Goal: Task Accomplishment & Management: Complete application form

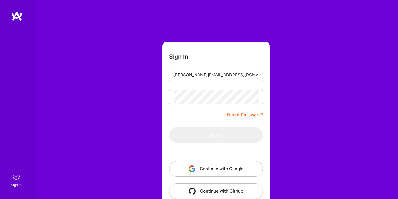
type input "[PERSON_NAME][EMAIL_ADDRESS][DOMAIN_NAME]"
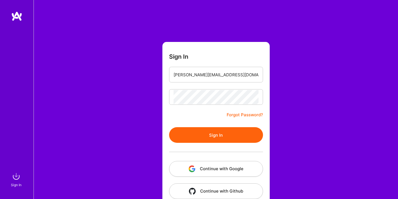
click at [195, 142] on button "Sign In" at bounding box center [216, 135] width 94 height 16
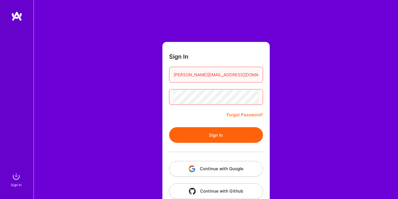
scroll to position [11, 0]
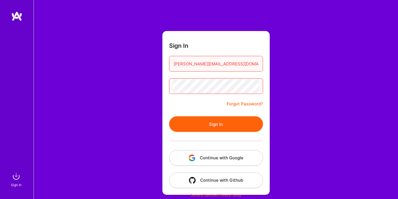
click at [211, 157] on button "Continue with Google" at bounding box center [216, 158] width 94 height 16
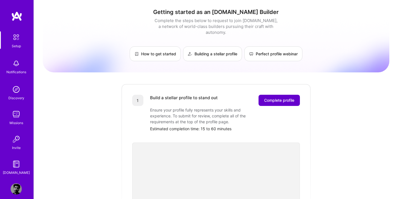
click at [276, 98] on span "Complete profile" at bounding box center [279, 101] width 30 height 6
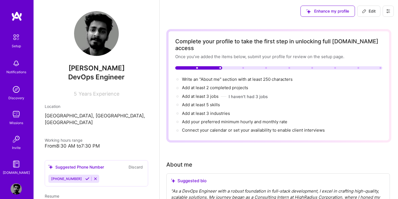
click at [72, 116] on p "[GEOGRAPHIC_DATA], [GEOGRAPHIC_DATA], [GEOGRAPHIC_DATA]" at bounding box center [96, 119] width 103 height 13
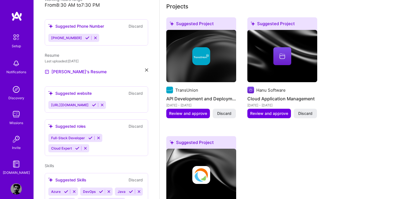
scroll to position [266, 0]
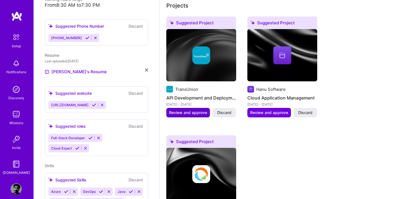
click at [193, 110] on span "Review and approve" at bounding box center [188, 113] width 38 height 6
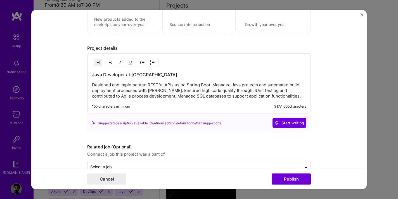
scroll to position [543, 0]
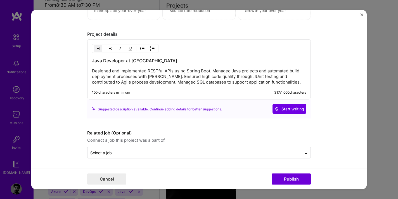
click at [362, 16] on img "Close" at bounding box center [362, 14] width 3 height 3
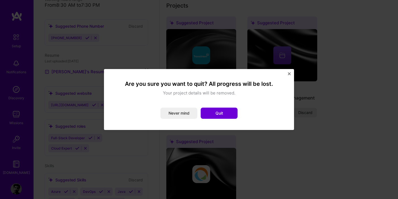
click at [288, 72] on div "Are you sure you want to quit? All progress will be lost. Your project details …" at bounding box center [199, 99] width 190 height 61
click at [289, 72] on img "Close" at bounding box center [289, 73] width 3 height 3
